Goal: Transaction & Acquisition: Purchase product/service

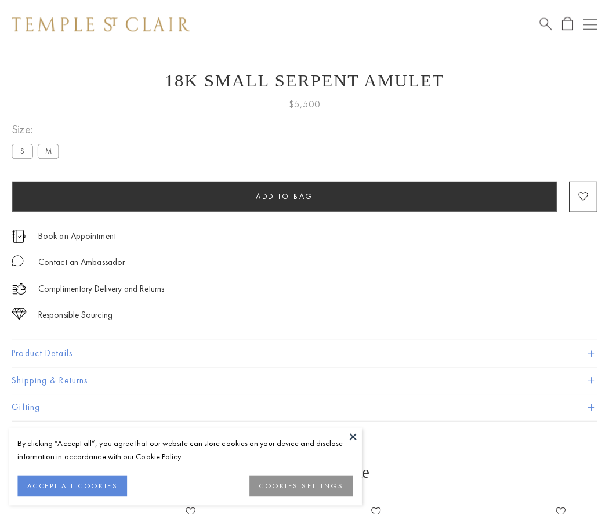
scroll to position [46, 0]
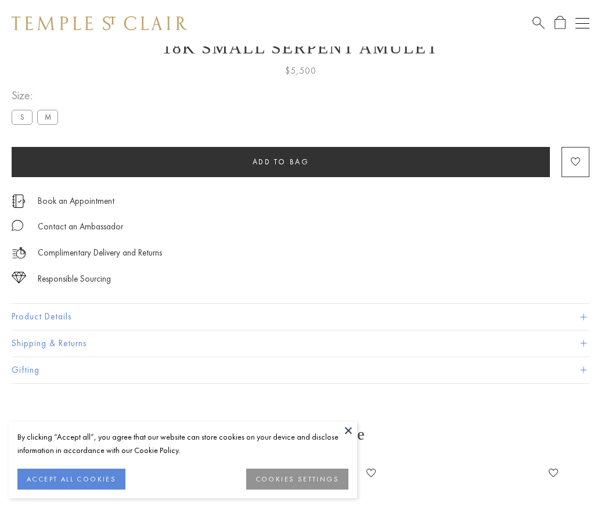
click at [280, 161] on span "Add to bag" at bounding box center [280, 162] width 57 height 10
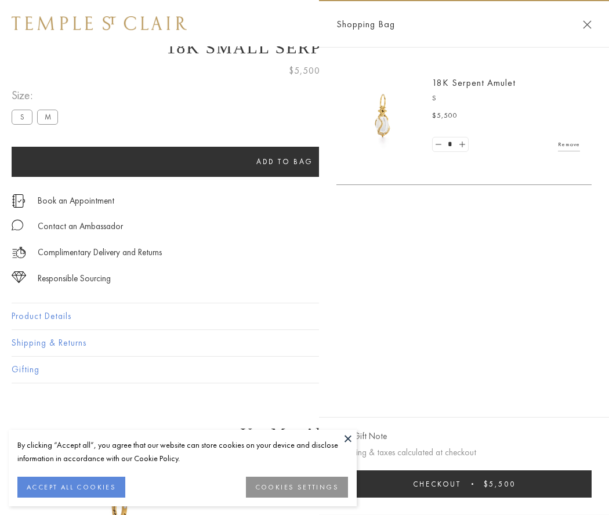
click at [493, 484] on button "Checkout $5,500" at bounding box center [464, 484] width 255 height 27
